Goal: Check status: Check status

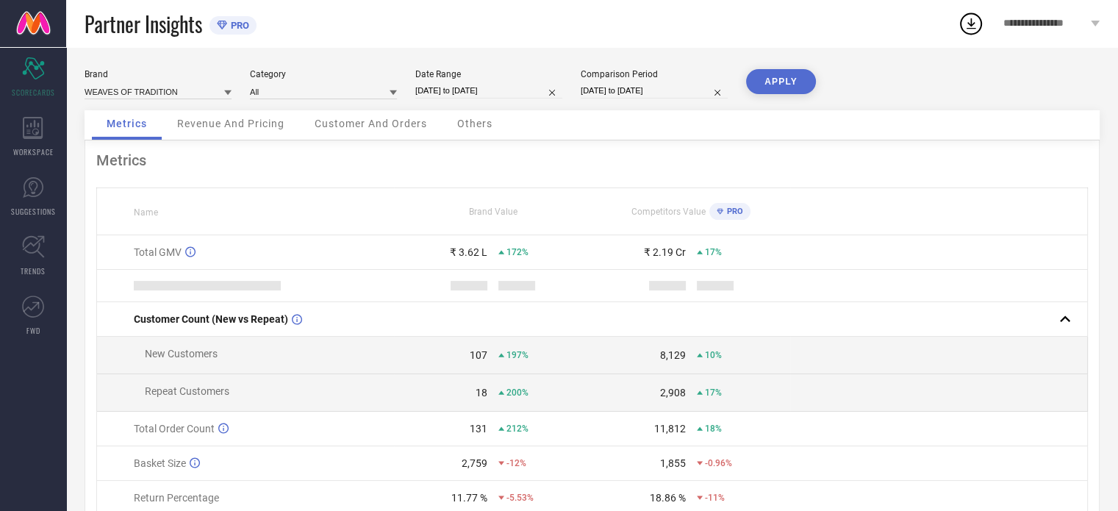
select select "6"
select select "2025"
select select "7"
select select "2025"
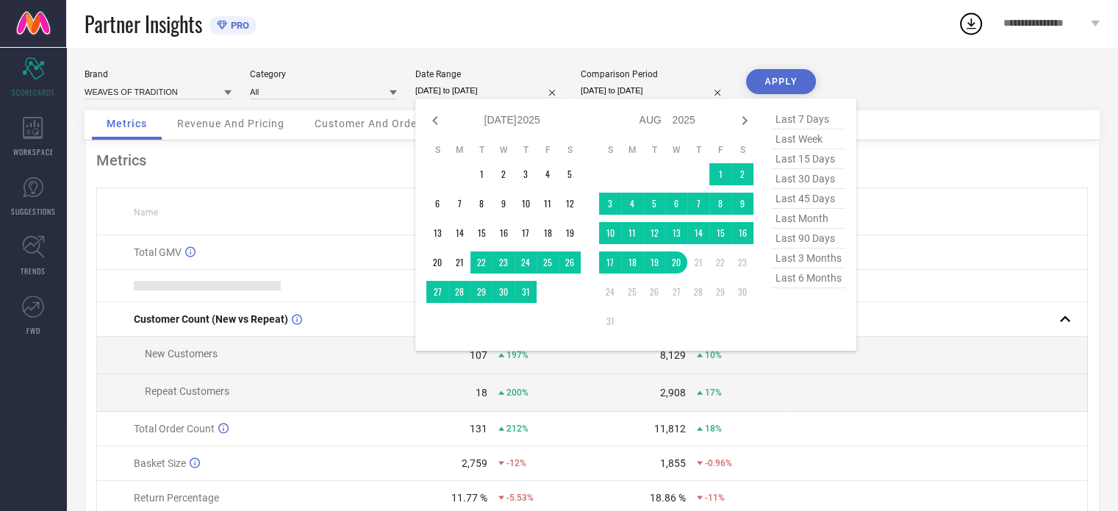
click at [494, 85] on input "[DATE] to [DATE]" at bounding box center [488, 90] width 147 height 15
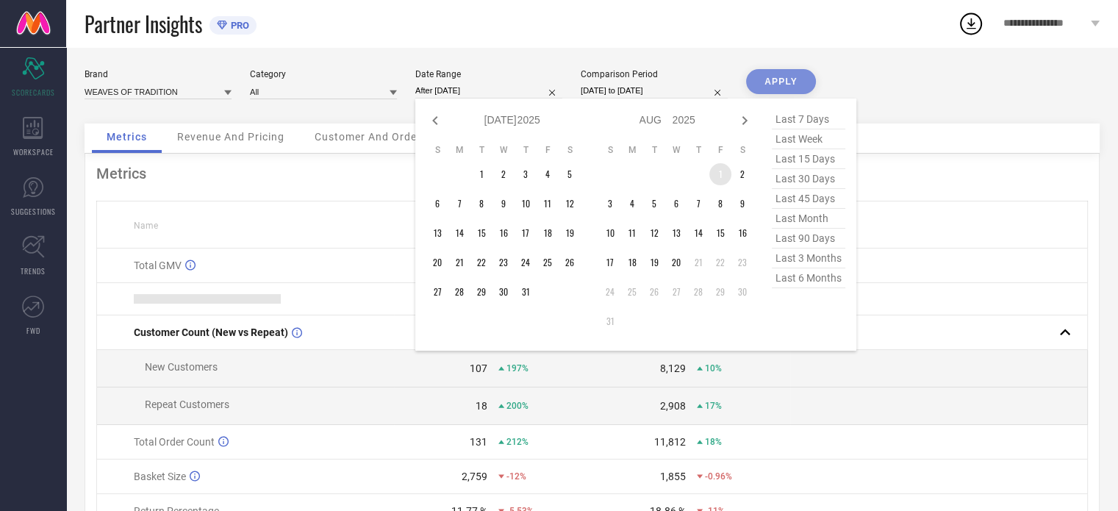
click at [717, 171] on td "1" at bounding box center [720, 174] width 22 height 22
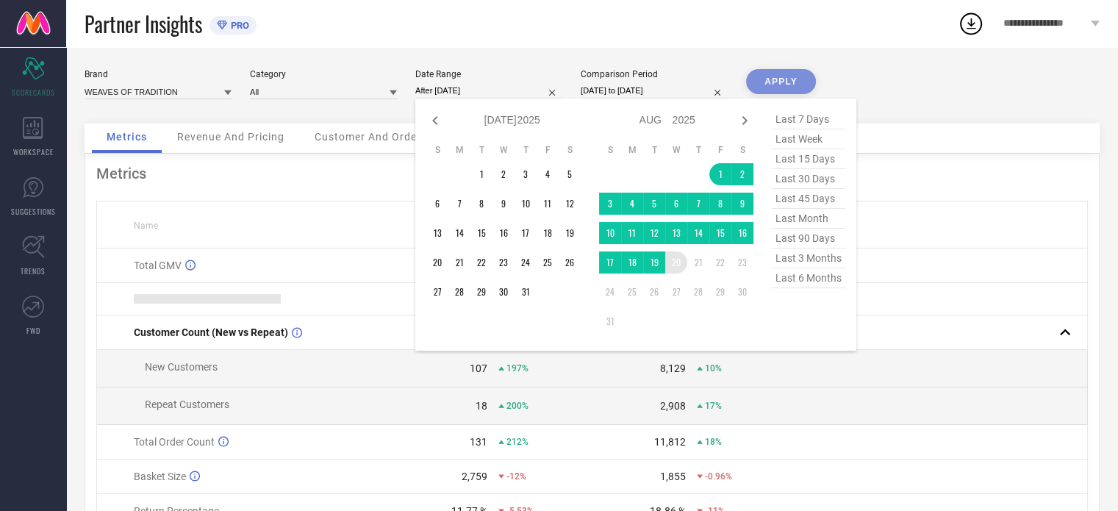
type input "[DATE] to [DATE]"
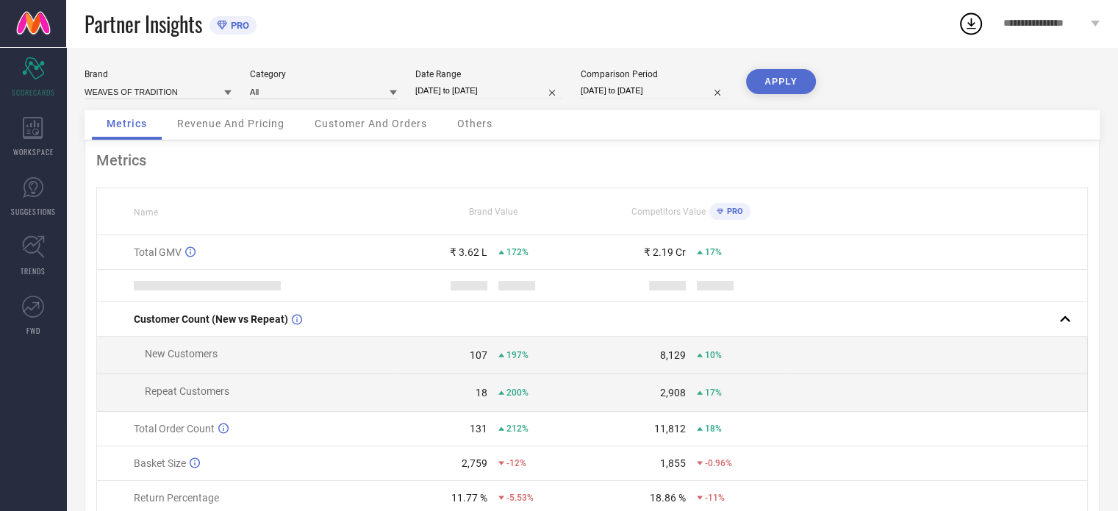
click at [774, 87] on button "APPLY" at bounding box center [781, 81] width 70 height 25
click at [597, 82] on div "Comparison Period [DATE] to [DATE]" at bounding box center [653, 84] width 147 height 30
select select "6"
select select "2024"
select select "7"
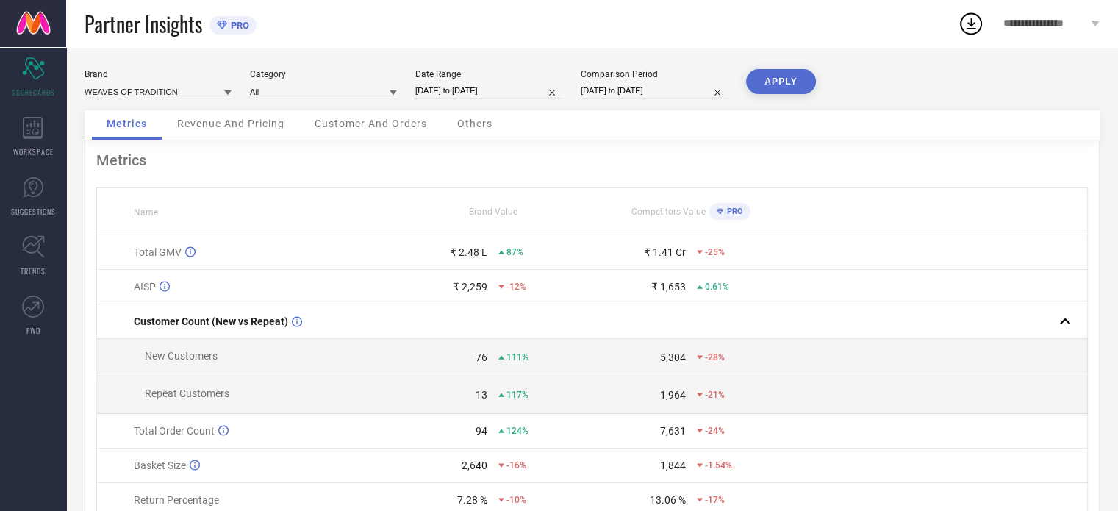
select select "2024"
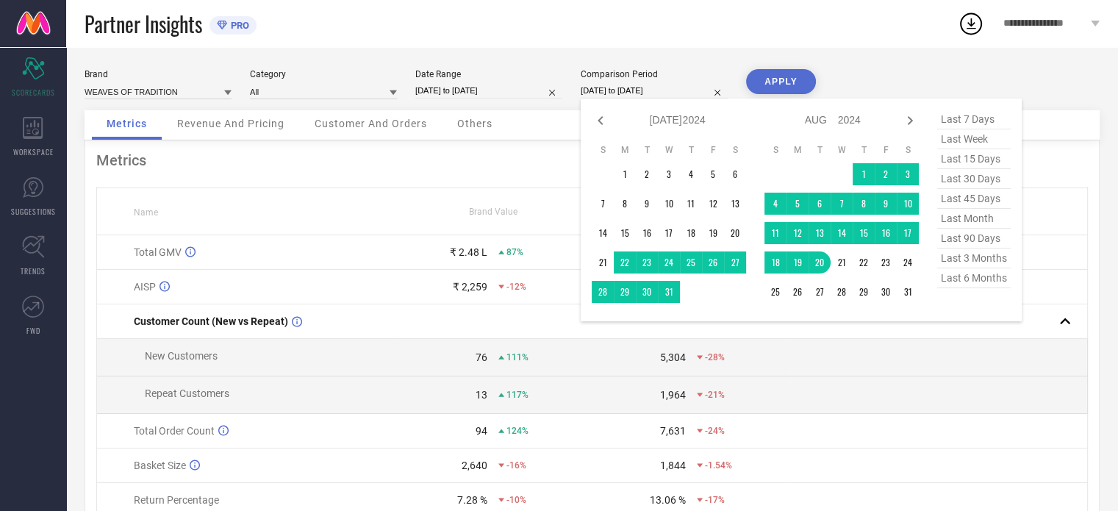
click at [608, 87] on input "[DATE] to [DATE]" at bounding box center [653, 90] width 147 height 15
click at [963, 214] on span "last month" at bounding box center [973, 219] width 73 height 20
type input "[DATE] to [DATE]"
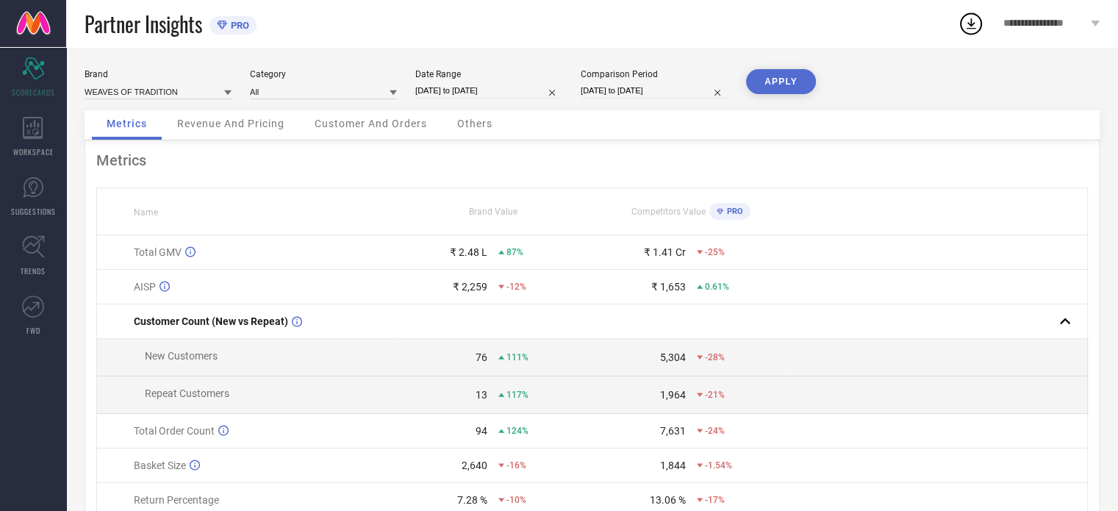
click at [791, 81] on button "APPLY" at bounding box center [781, 81] width 70 height 25
select select "6"
select select "2025"
select select "7"
select select "2025"
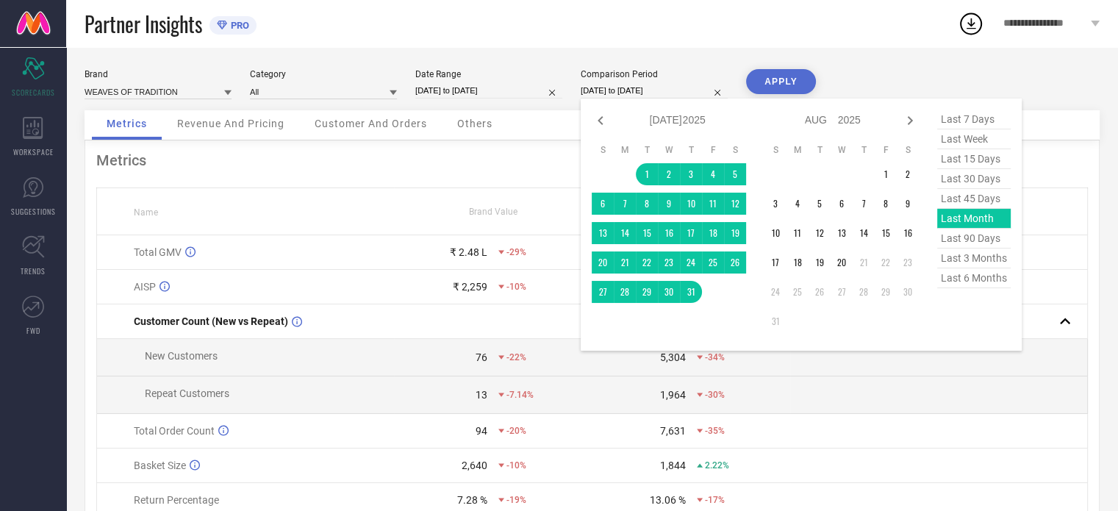
click at [614, 84] on input "[DATE] to [DATE]" at bounding box center [653, 90] width 147 height 15
click at [644, 172] on td "1" at bounding box center [647, 174] width 22 height 22
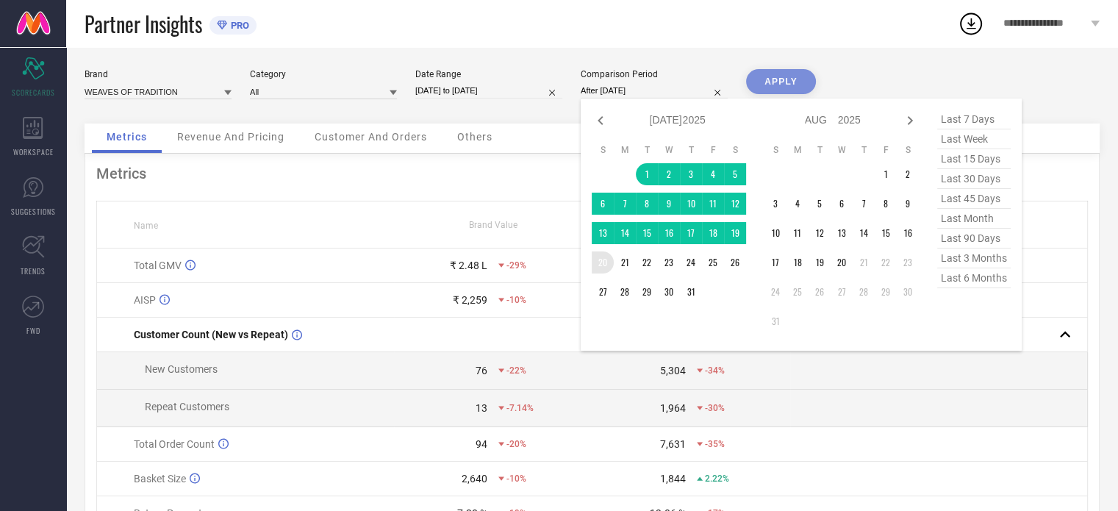
type input "[DATE] to [DATE]"
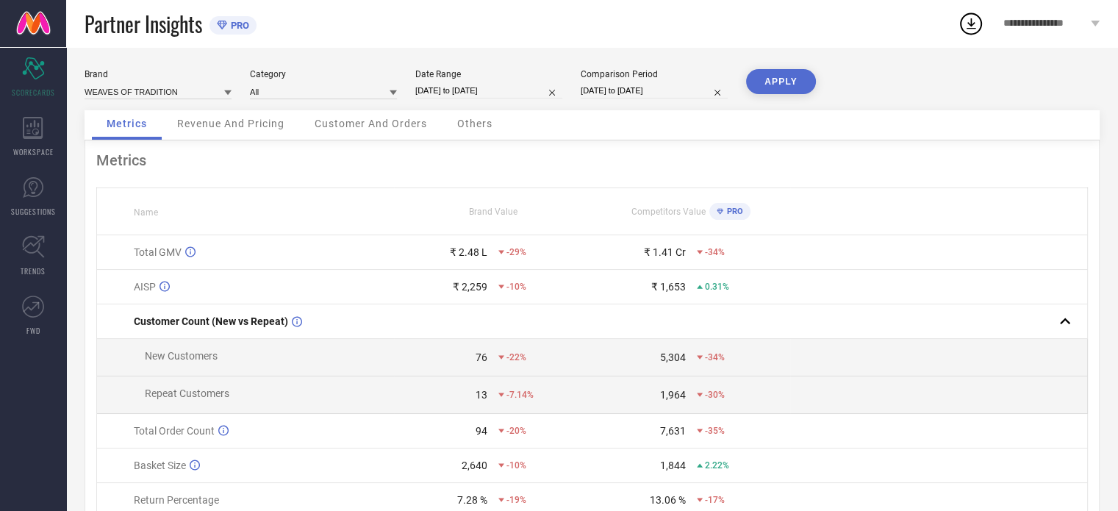
click at [773, 90] on button "APPLY" at bounding box center [781, 81] width 70 height 25
